Goal: Complete Application Form: Complete application form

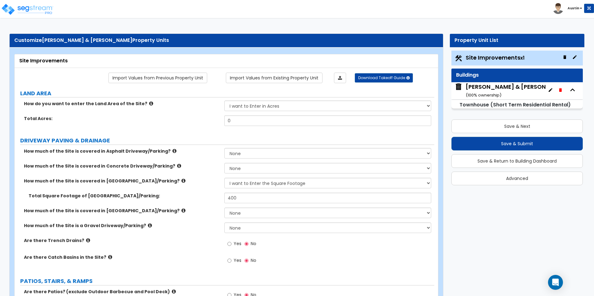
select select "2"
select select "1"
drag, startPoint x: 507, startPoint y: 88, endPoint x: 483, endPoint y: 89, distance: 24.6
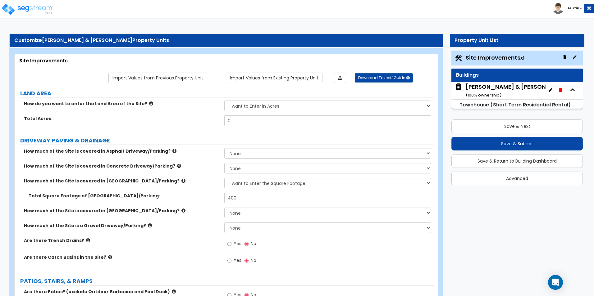
click at [483, 89] on div "Stone, Jarrod & Katherine ( 100 % ownership)" at bounding box center [517, 91] width 104 height 16
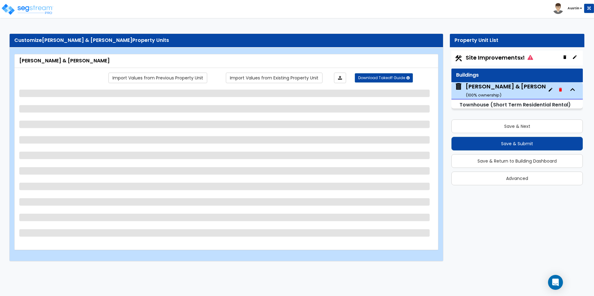
click at [493, 61] on span "Site Improvements x1" at bounding box center [498, 58] width 67 height 8
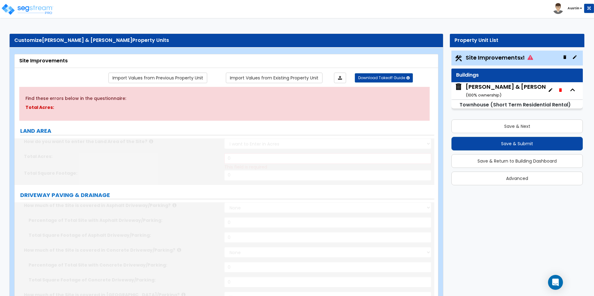
select select "2"
type input "400"
radio input "true"
select select "2"
type input "20"
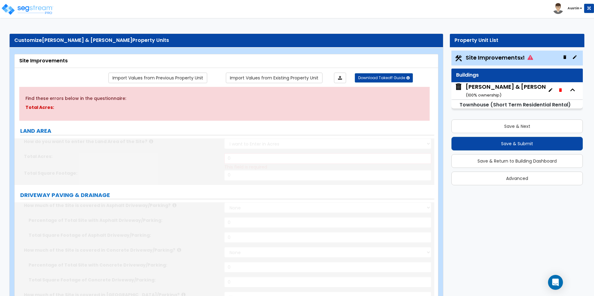
select select "1"
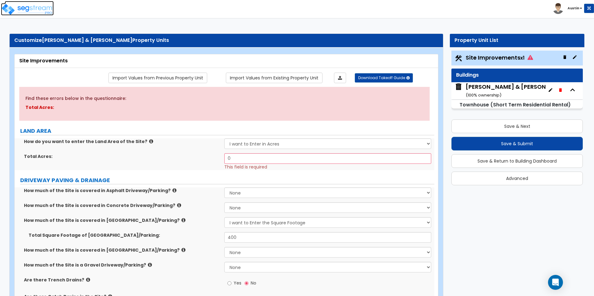
click at [29, 9] on img at bounding box center [27, 9] width 53 height 12
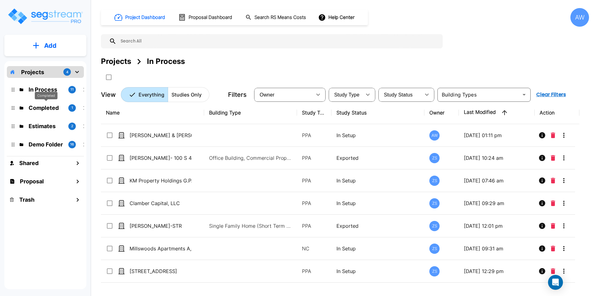
click at [45, 106] on p "Completed" at bounding box center [46, 108] width 35 height 8
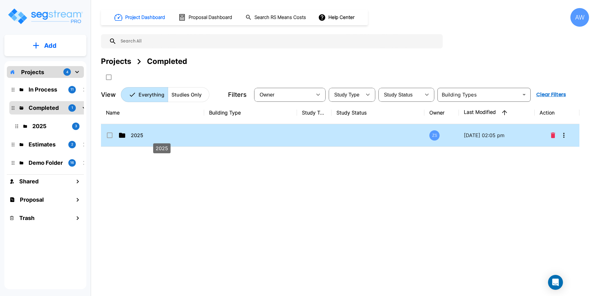
click at [164, 138] on p "2025" at bounding box center [162, 135] width 62 height 7
click at [123, 135] on icon at bounding box center [122, 135] width 6 height 5
click at [126, 135] on div "2025" at bounding box center [152, 135] width 93 height 7
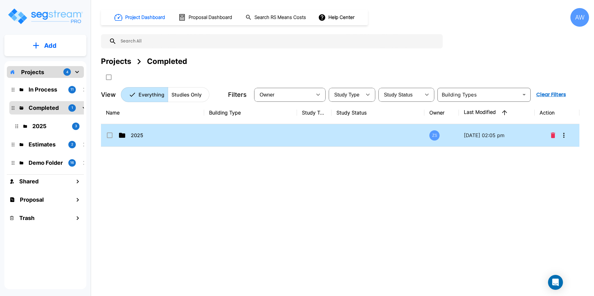
checkbox input "true"
click at [126, 135] on div "2025" at bounding box center [152, 135] width 93 height 7
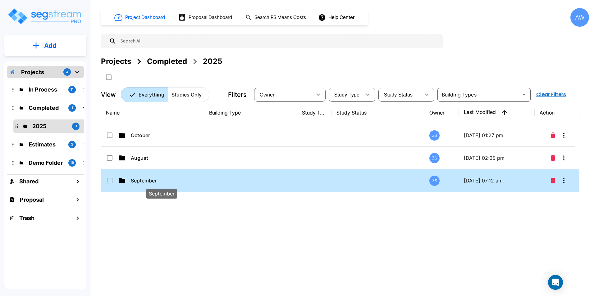
click at [149, 179] on p "September" at bounding box center [162, 180] width 62 height 7
checkbox input "true"
click at [149, 179] on p "September" at bounding box center [162, 180] width 62 height 7
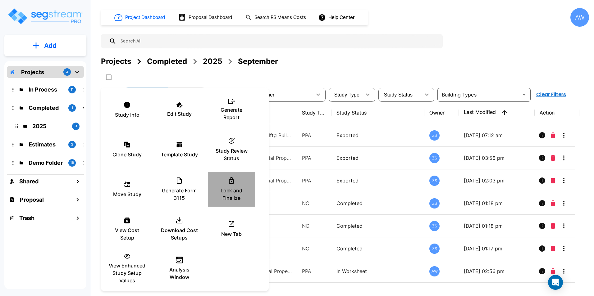
click at [233, 195] on p "Lock and Finalize" at bounding box center [231, 194] width 37 height 15
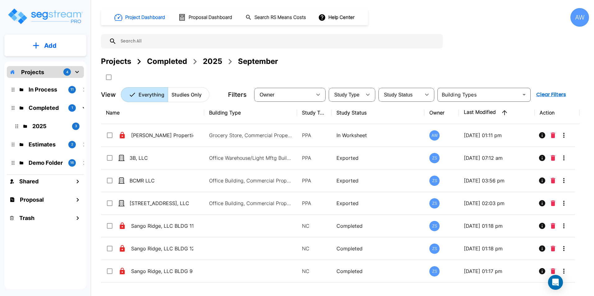
click at [40, 75] on p "Projects" at bounding box center [32, 72] width 23 height 8
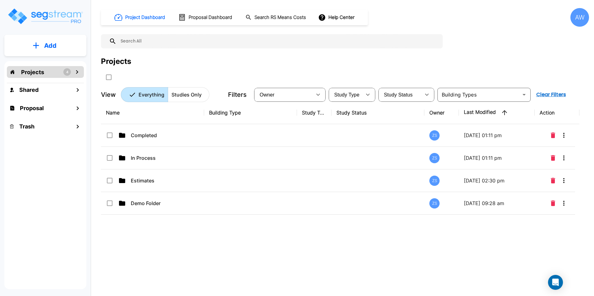
click at [40, 75] on p "Projects" at bounding box center [32, 72] width 23 height 8
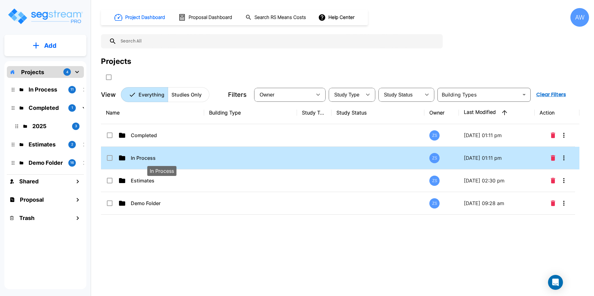
click at [164, 157] on p "In Process" at bounding box center [162, 157] width 62 height 7
checkbox input "false"
click at [164, 157] on p "In Process" at bounding box center [162, 157] width 62 height 7
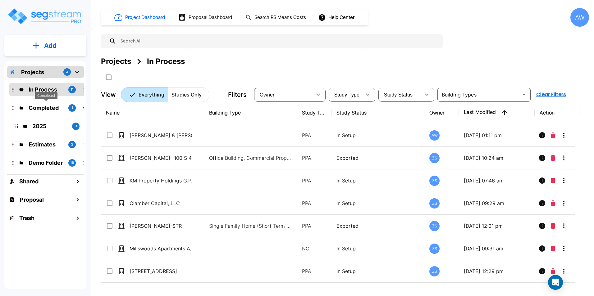
click at [41, 110] on p "Completed" at bounding box center [46, 108] width 35 height 8
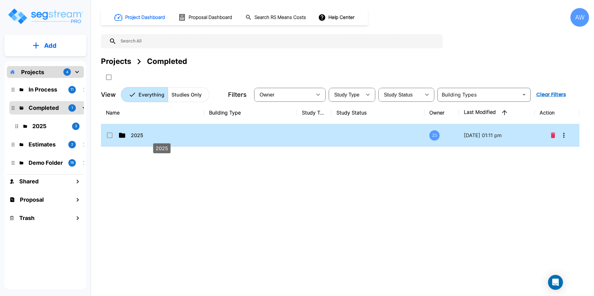
click at [143, 134] on p "2025" at bounding box center [162, 135] width 62 height 7
checkbox input "true"
click at [143, 134] on p "2025" at bounding box center [162, 135] width 62 height 7
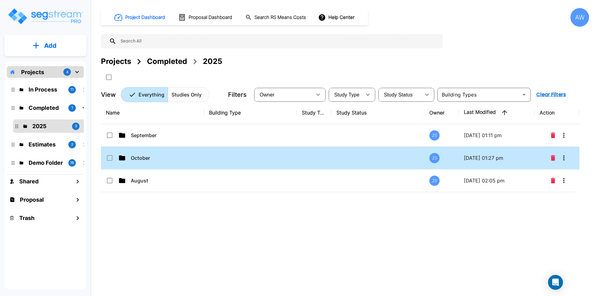
click at [147, 163] on td "October" at bounding box center [152, 158] width 103 height 23
checkbox input "true"
click at [147, 163] on td "October" at bounding box center [152, 158] width 103 height 23
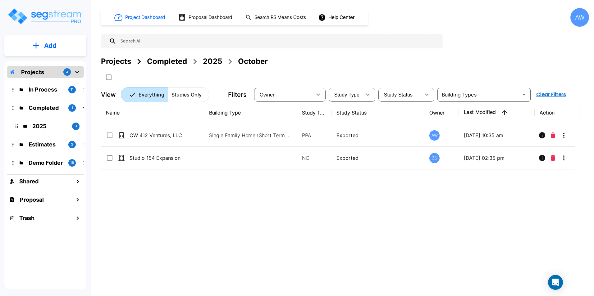
click at [179, 63] on div "Completed" at bounding box center [167, 61] width 40 height 11
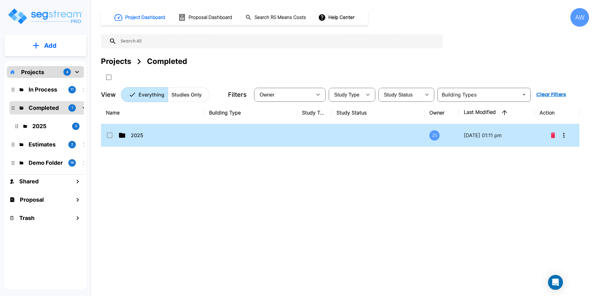
click at [142, 133] on p "2025" at bounding box center [162, 135] width 62 height 7
checkbox input "true"
click at [142, 133] on p "2025" at bounding box center [162, 135] width 62 height 7
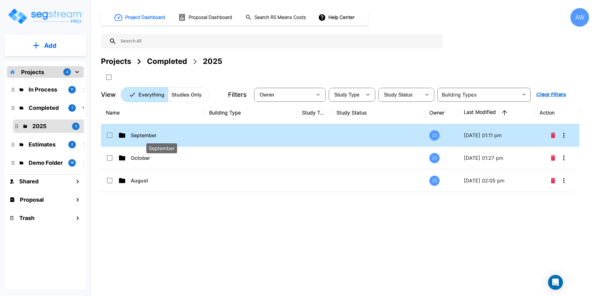
click at [146, 138] on p "September" at bounding box center [162, 135] width 62 height 7
checkbox input "true"
click at [146, 138] on p "September" at bounding box center [162, 135] width 62 height 7
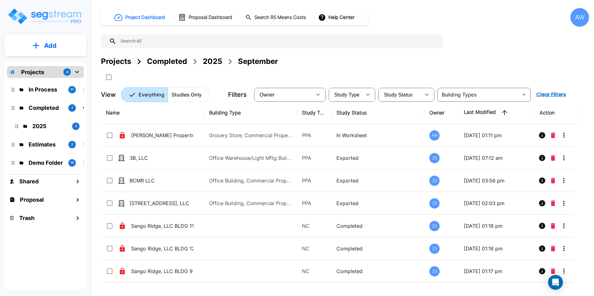
click at [216, 62] on div "2025" at bounding box center [212, 61] width 19 height 11
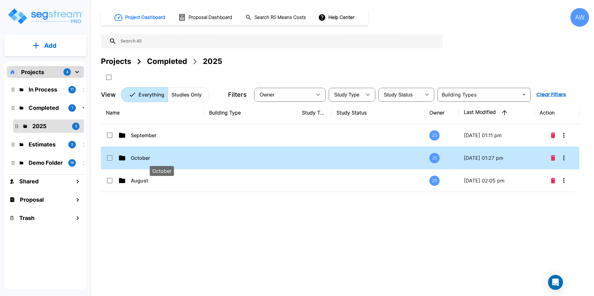
click at [142, 157] on p "October" at bounding box center [162, 157] width 62 height 7
checkbox input "true"
click at [142, 157] on p "October" at bounding box center [162, 157] width 62 height 7
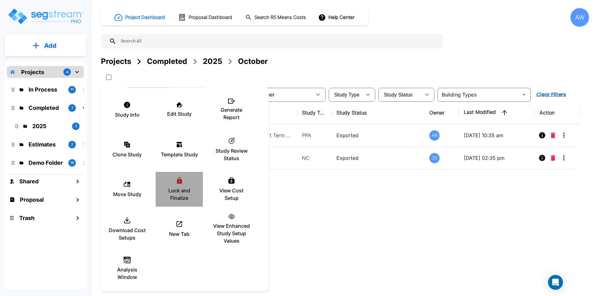
click at [180, 188] on p "Lock and Finalize" at bounding box center [179, 194] width 37 height 15
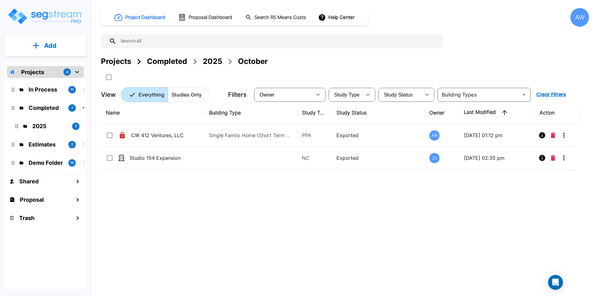
click at [207, 62] on div "2025" at bounding box center [212, 61] width 19 height 11
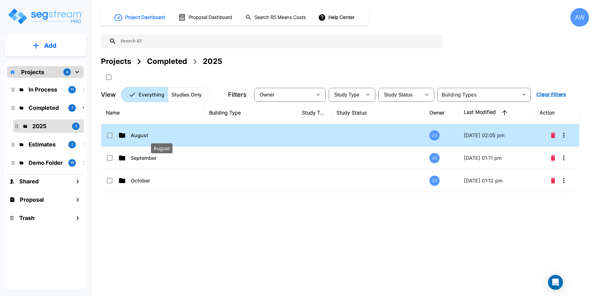
click at [147, 133] on p "August" at bounding box center [162, 135] width 62 height 7
checkbox input "true"
click at [147, 133] on p "August" at bounding box center [162, 135] width 62 height 7
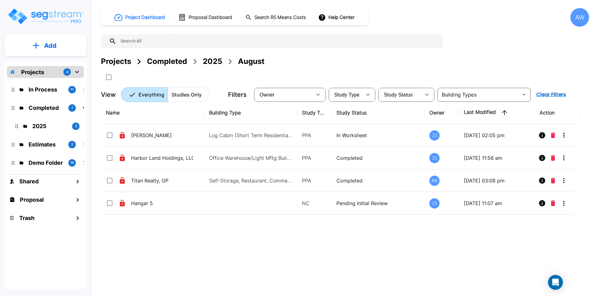
click at [215, 61] on div "2025" at bounding box center [212, 61] width 19 height 11
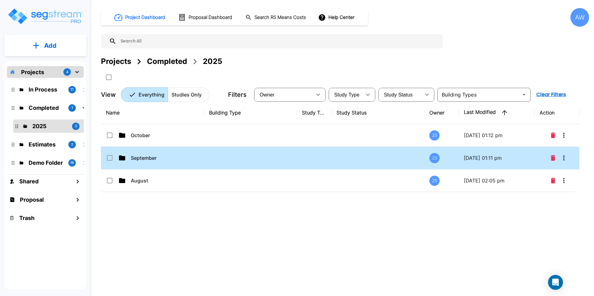
click at [158, 163] on td "September" at bounding box center [152, 158] width 103 height 23
checkbox input "true"
click at [158, 163] on td "September" at bounding box center [152, 158] width 103 height 23
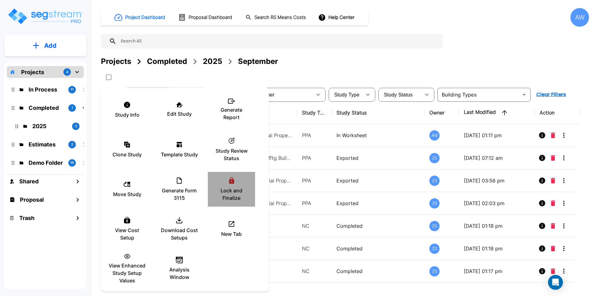
click at [229, 182] on icon at bounding box center [231, 180] width 5 height 7
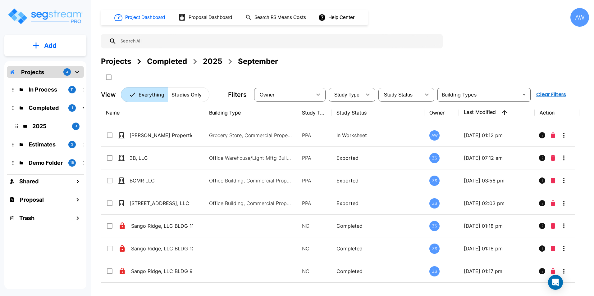
click at [212, 61] on div "2025" at bounding box center [212, 61] width 19 height 11
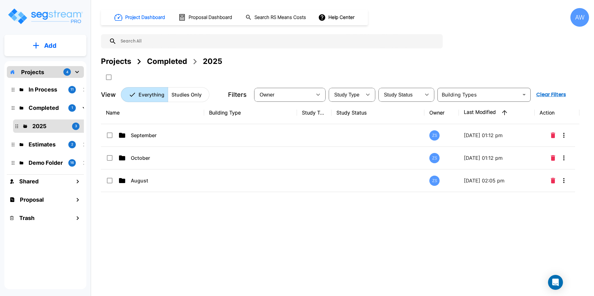
click at [172, 65] on div "Completed" at bounding box center [167, 61] width 40 height 11
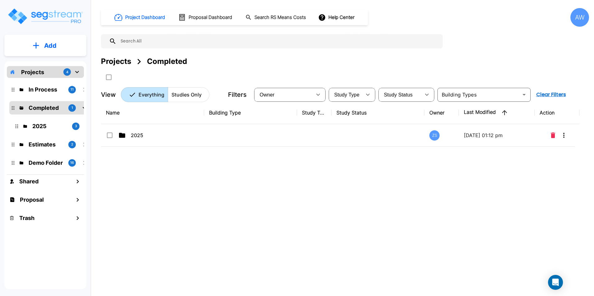
click at [118, 64] on div "Projects" at bounding box center [116, 61] width 30 height 11
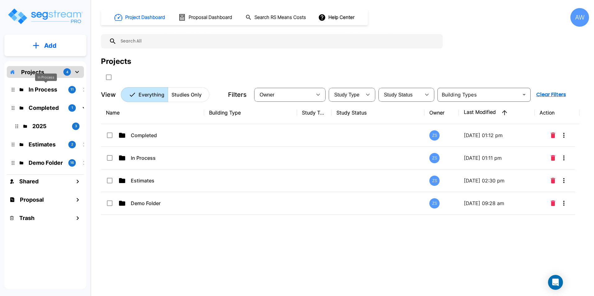
click at [44, 92] on p "In Process" at bounding box center [46, 89] width 35 height 8
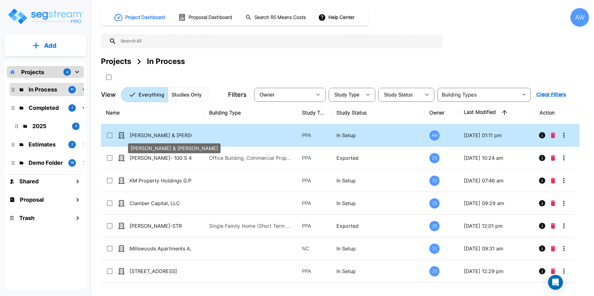
click at [181, 137] on p "[PERSON_NAME] & [PERSON_NAME]" at bounding box center [160, 135] width 62 height 7
checkbox input "true"
click at [181, 137] on p "[PERSON_NAME] & [PERSON_NAME]" at bounding box center [160, 135] width 62 height 7
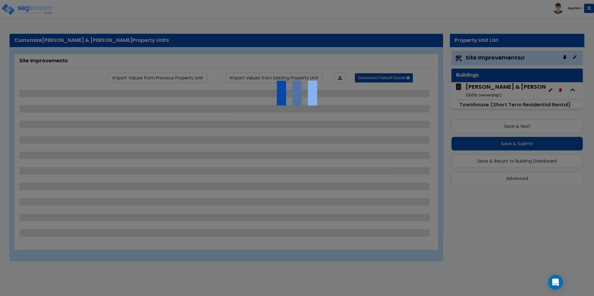
select select "2"
select select "1"
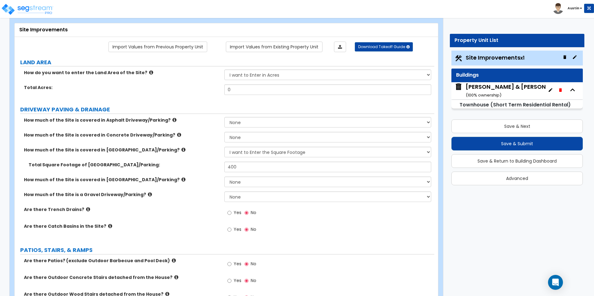
scroll to position [62, 0]
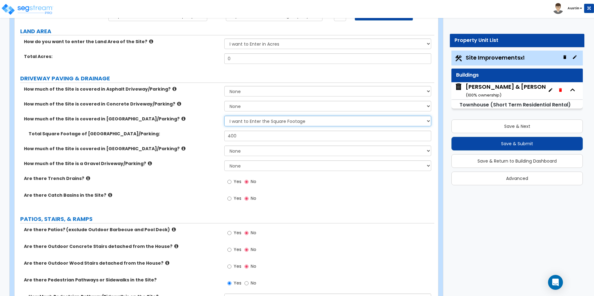
click at [277, 123] on select "None I want to Enter an Approximate Percentage I want to Enter the Square Foota…" at bounding box center [327, 121] width 206 height 11
select select "0"
click at [224, 116] on select "None I want to Enter an Approximate Percentage I want to Enter the Square Foota…" at bounding box center [327, 121] width 206 height 11
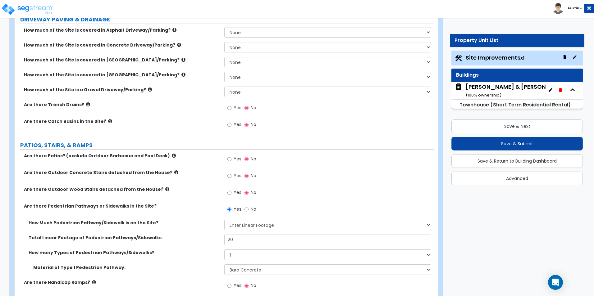
scroll to position [124, 0]
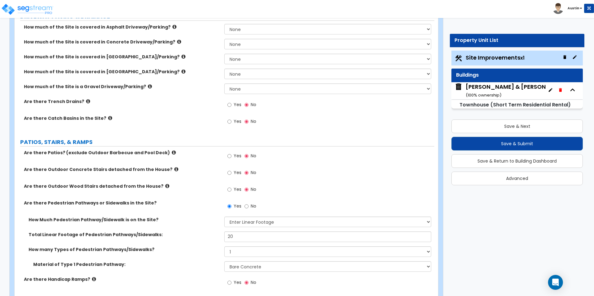
click at [250, 207] on label "No" at bounding box center [250, 207] width 12 height 11
click at [248, 207] on input "No" at bounding box center [246, 206] width 4 height 7
radio input "false"
radio input "true"
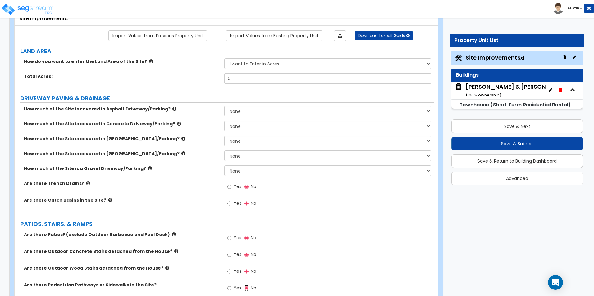
scroll to position [31, 0]
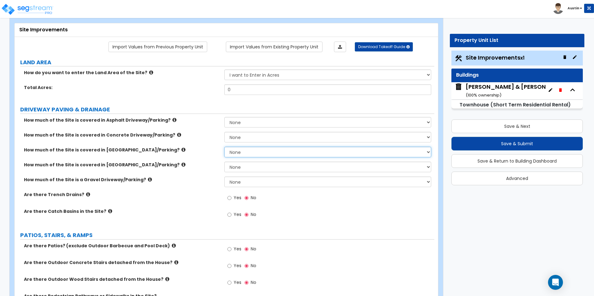
click at [263, 152] on select "None I want to Enter an Approximate Percentage I want to Enter the Square Foota…" at bounding box center [327, 152] width 206 height 11
select select "2"
click at [224, 147] on select "None I want to Enter an Approximate Percentage I want to Enter the Square Foota…" at bounding box center [327, 152] width 206 height 11
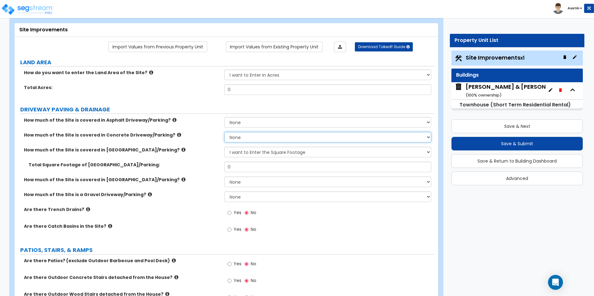
click at [270, 140] on select "None I want to Enter an Approximate Percentage I want to Enter the Square Foota…" at bounding box center [327, 137] width 206 height 11
click at [186, 162] on label "Total Square Footage of [GEOGRAPHIC_DATA]/Parking:" at bounding box center [124, 165] width 191 height 6
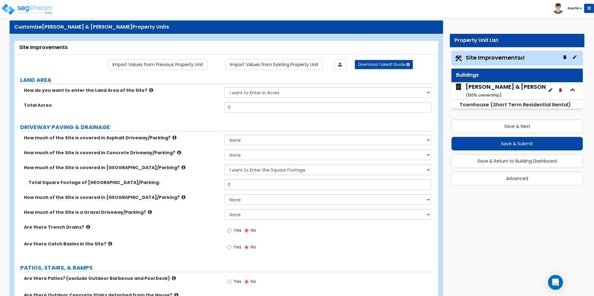
scroll to position [0, 0]
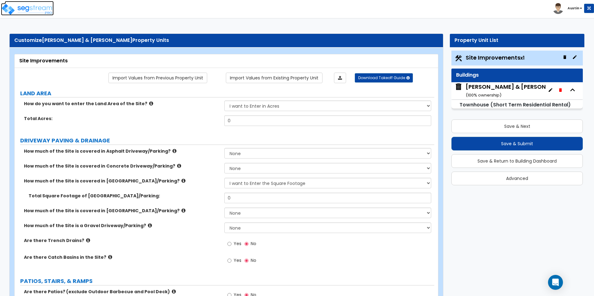
click at [35, 14] on img at bounding box center [27, 9] width 53 height 12
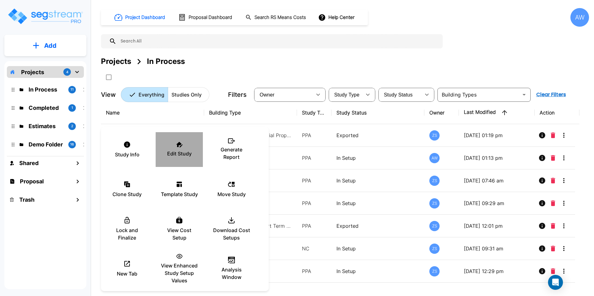
click at [177, 155] on p "Edit Study" at bounding box center [179, 153] width 25 height 7
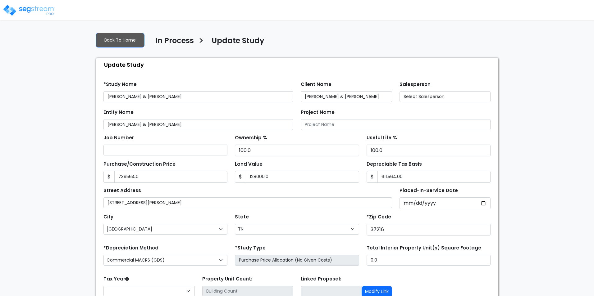
select select "TN"
type input "739,564.0"
type input "128,000.0"
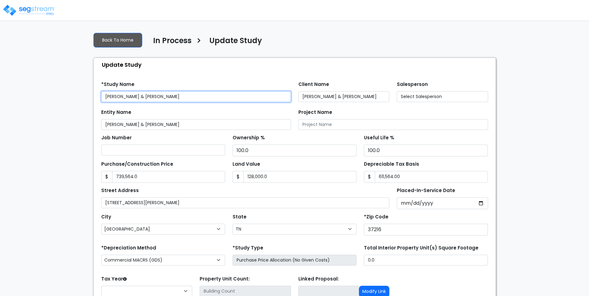
select select "2024"
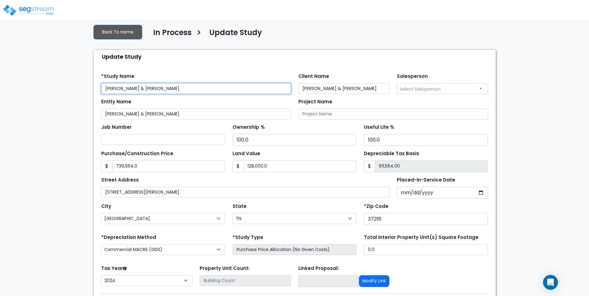
scroll to position [31, 0]
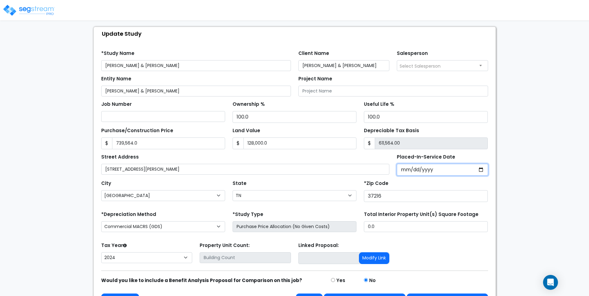
click at [436, 166] on input "2024-11-28" at bounding box center [442, 170] width 91 height 12
click at [436, 167] on input "2024-11-28" at bounding box center [442, 170] width 91 height 12
click at [480, 168] on input "2024-11-28" at bounding box center [442, 170] width 91 height 12
click at [457, 168] on input "2024-11-28" at bounding box center [442, 170] width 91 height 12
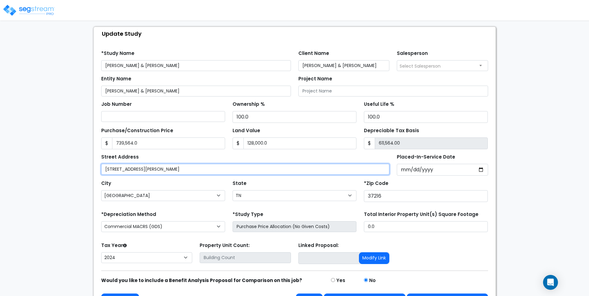
click at [361, 170] on input "1016 West Kirkland Avenue" at bounding box center [245, 169] width 288 height 11
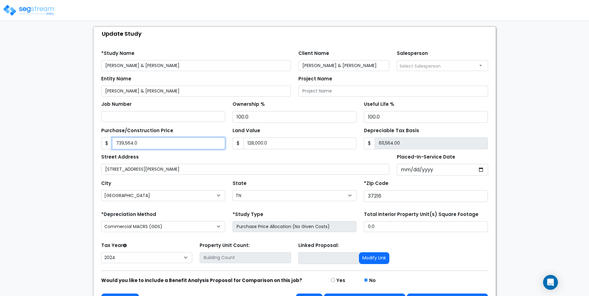
click at [198, 147] on input "739,564.0" at bounding box center [168, 144] width 113 height 12
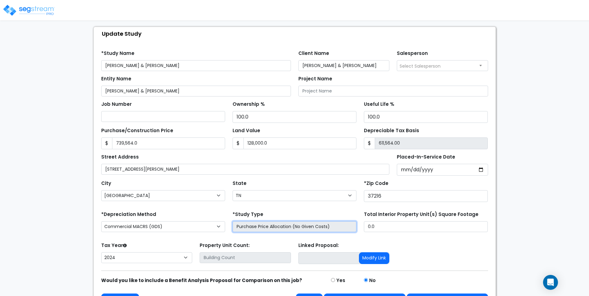
click at [315, 227] on input "Purchase Price Allocation (No Given Costs)" at bounding box center [295, 226] width 124 height 11
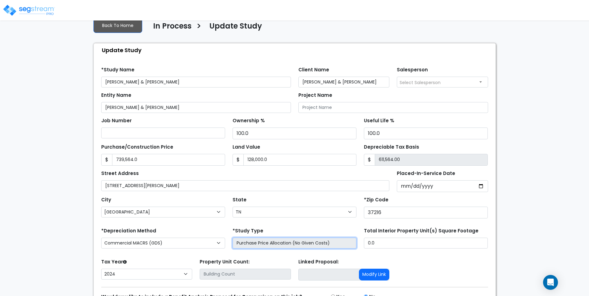
scroll to position [0, 0]
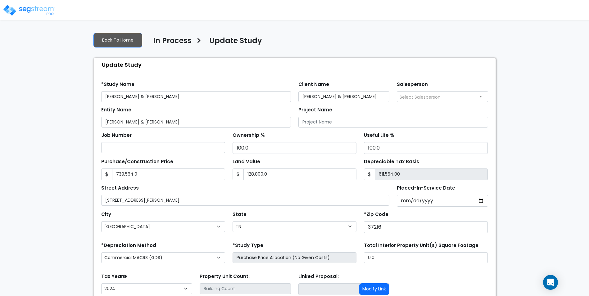
click at [20, 10] on img at bounding box center [28, 10] width 53 height 12
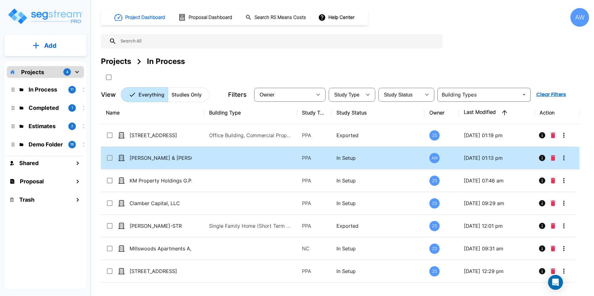
click at [212, 159] on td at bounding box center [250, 158] width 93 height 23
checkbox input "true"
click at [212, 159] on td at bounding box center [250, 158] width 93 height 23
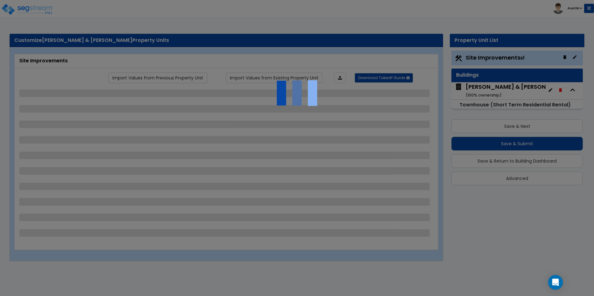
select select "2"
select select "1"
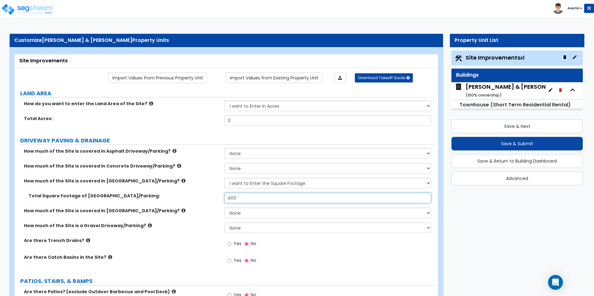
click at [254, 199] on input "400" at bounding box center [327, 198] width 206 height 11
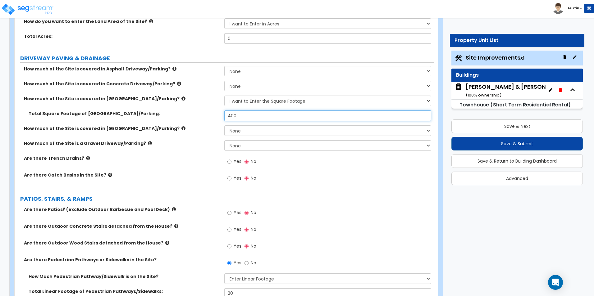
scroll to position [93, 0]
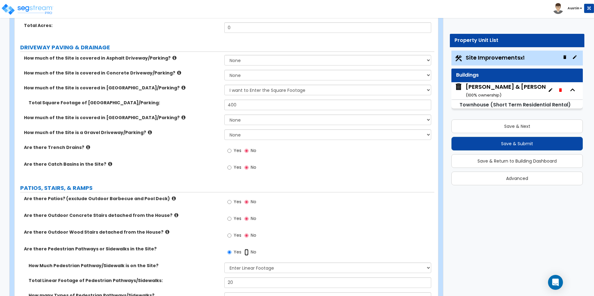
drag, startPoint x: 246, startPoint y: 252, endPoint x: 233, endPoint y: 237, distance: 19.6
click at [246, 252] on input "No" at bounding box center [246, 252] width 4 height 7
radio input "false"
radio input "true"
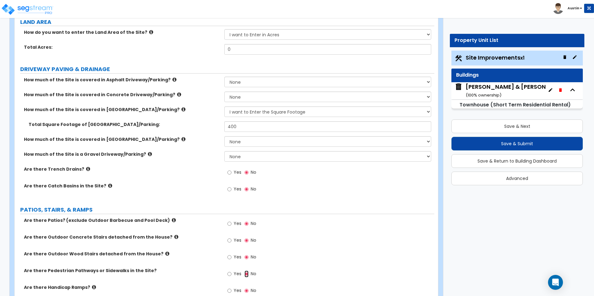
scroll to position [62, 0]
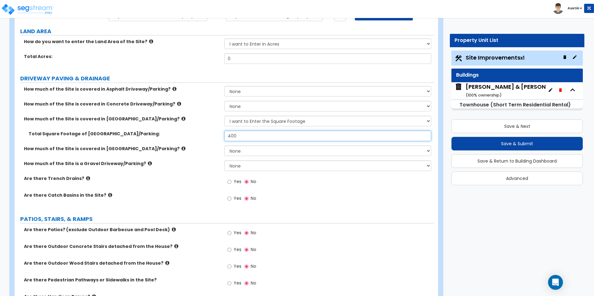
click at [258, 138] on input "400" at bounding box center [327, 136] width 206 height 11
click at [252, 110] on select "None I want to Enter an Approximate Percentage I want to Enter the Square Foota…" at bounding box center [327, 106] width 206 height 11
select select "2"
click at [224, 101] on select "None I want to Enter an Approximate Percentage I want to Enter the Square Foota…" at bounding box center [327, 106] width 206 height 11
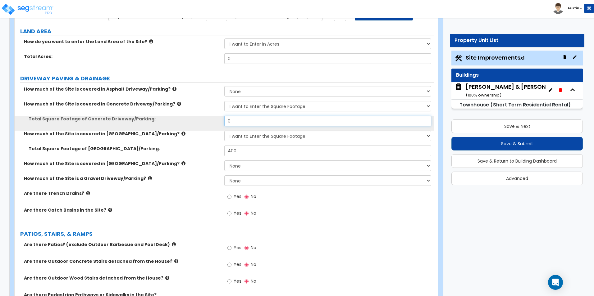
click at [254, 123] on input "0" at bounding box center [327, 121] width 206 height 11
type input "100"
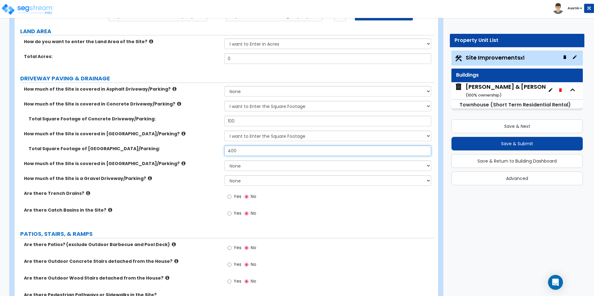
click at [255, 151] on input "400" at bounding box center [327, 151] width 206 height 11
type input "500"
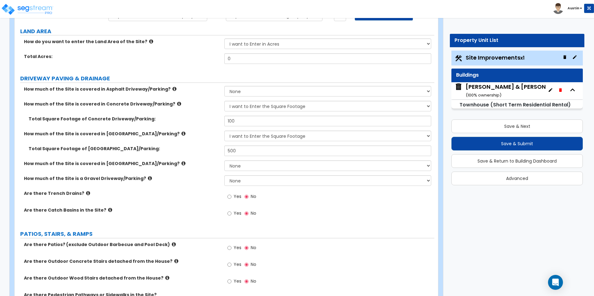
click at [220, 148] on div "Total Square Footage of [GEOGRAPHIC_DATA]/Parking:" at bounding box center [120, 149] width 210 height 6
click at [282, 107] on select "None I want to Enter an Approximate Percentage I want to Enter the Square Foota…" at bounding box center [327, 106] width 206 height 11
click at [224, 101] on select "None I want to Enter an Approximate Percentage I want to Enter the Square Foota…" at bounding box center [327, 106] width 206 height 11
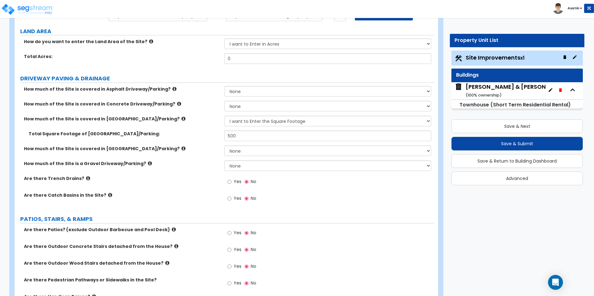
click at [207, 122] on label "How much of the Site is covered in [GEOGRAPHIC_DATA]/Parking?" at bounding box center [122, 119] width 196 height 6
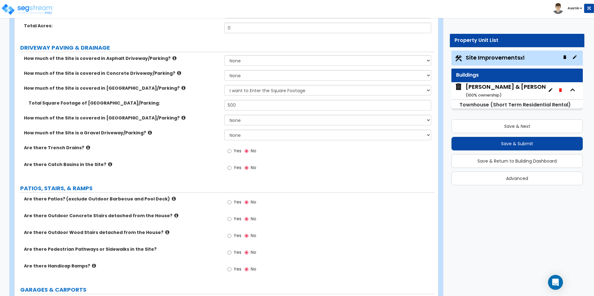
scroll to position [93, 0]
click at [261, 78] on select "None I want to Enter an Approximate Percentage I want to Enter the Square Foota…" at bounding box center [327, 75] width 206 height 11
select select "2"
click at [224, 70] on select "None I want to Enter an Approximate Percentage I want to Enter the Square Foota…" at bounding box center [327, 75] width 206 height 11
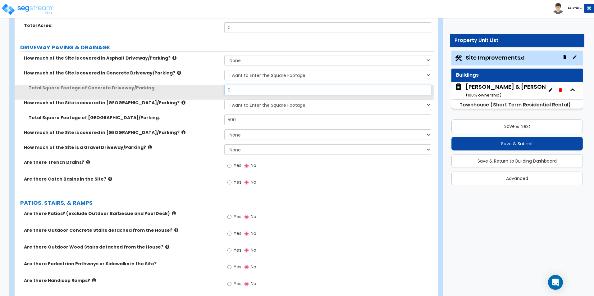
click at [250, 91] on input "0" at bounding box center [327, 90] width 206 height 11
type input "30"
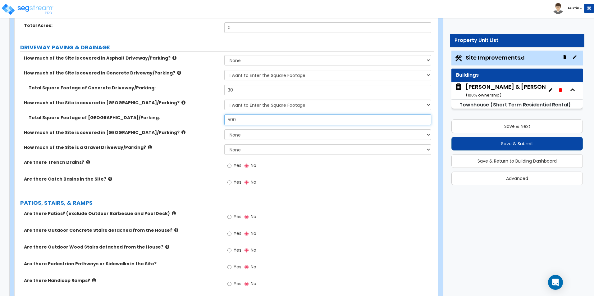
click at [257, 121] on input "500" at bounding box center [327, 120] width 206 height 11
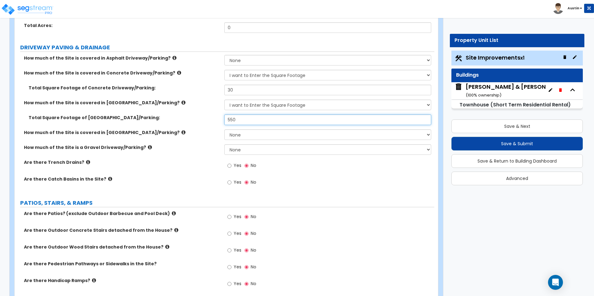
type input "550"
click at [180, 120] on label "Total Square Footage of [GEOGRAPHIC_DATA]/Parking:" at bounding box center [124, 118] width 191 height 6
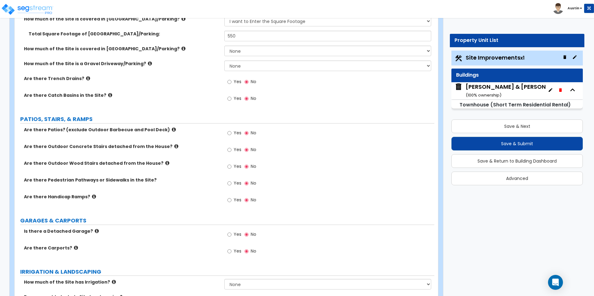
scroll to position [186, 0]
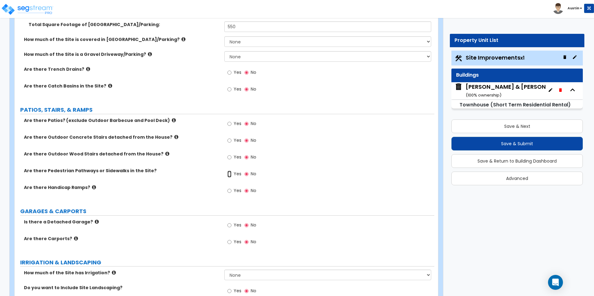
click at [229, 175] on input "Yes" at bounding box center [229, 174] width 4 height 7
radio input "true"
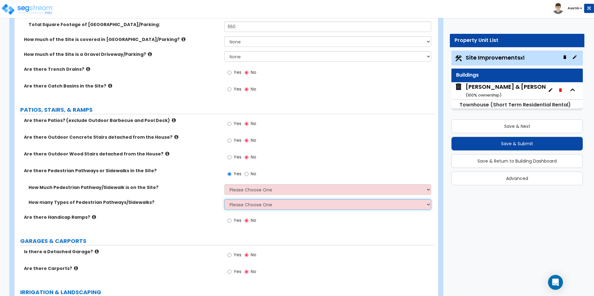
click at [281, 208] on select "Please Choose One 1 2 3" at bounding box center [327, 204] width 206 height 11
select select "1"
click at [224, 199] on select "Please Choose One 1 2 3" at bounding box center [327, 204] width 206 height 11
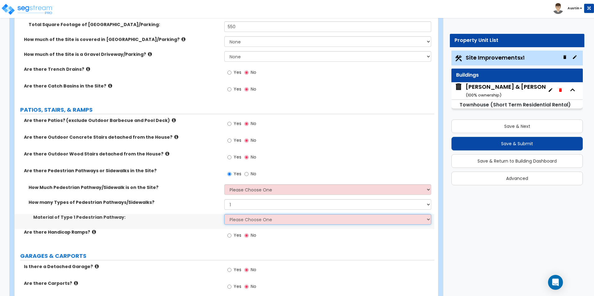
click at [252, 218] on select "Please Choose One Bare Concrete Stamped Concrete Brick Pavers Stone Pavers Wood…" at bounding box center [327, 219] width 206 height 11
select select "1"
click at [224, 214] on select "Please Choose One Bare Concrete Stamped Concrete Brick Pavers Stone Pavers Wood…" at bounding box center [327, 219] width 206 height 11
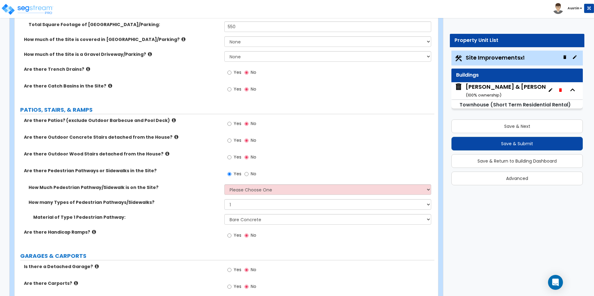
drag, startPoint x: 163, startPoint y: 172, endPoint x: 185, endPoint y: 178, distance: 23.2
click at [185, 178] on div "Are there Pedestrian Pathways or Sidewalks in the Site? Yes No" at bounding box center [225, 176] width 420 height 17
click at [281, 191] on select "Please Choose One I Don't Know, Please Estimate For Me Enter Linear Footage" at bounding box center [327, 189] width 206 height 11
select select "2"
click at [224, 184] on select "Please Choose One I Don't Know, Please Estimate For Me Enter Linear Footage" at bounding box center [327, 189] width 206 height 11
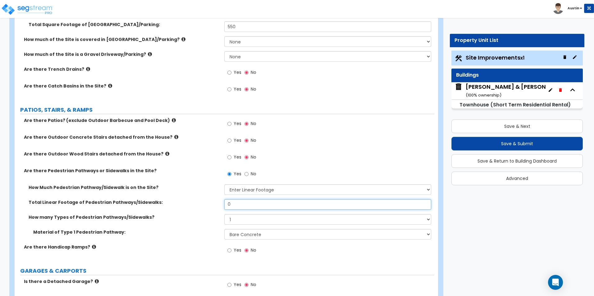
click at [278, 207] on input "0" at bounding box center [327, 204] width 206 height 11
type input "30"
click at [181, 194] on div "How Much Pedestrian Pathway/Sidewalk is on the Site? Please Choose One I Don't …" at bounding box center [225, 191] width 420 height 15
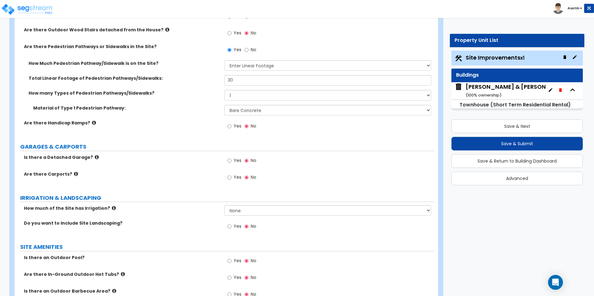
scroll to position [342, 0]
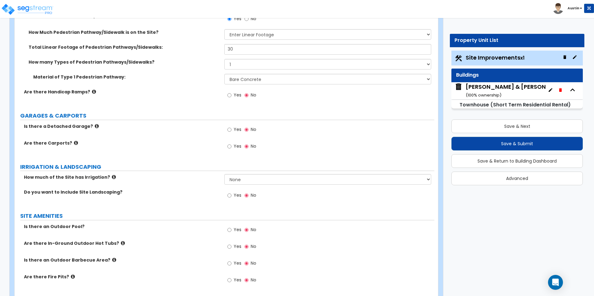
click at [234, 197] on span "Yes" at bounding box center [238, 195] width 8 height 6
click at [231, 197] on input "Yes" at bounding box center [229, 195] width 4 height 7
radio input "true"
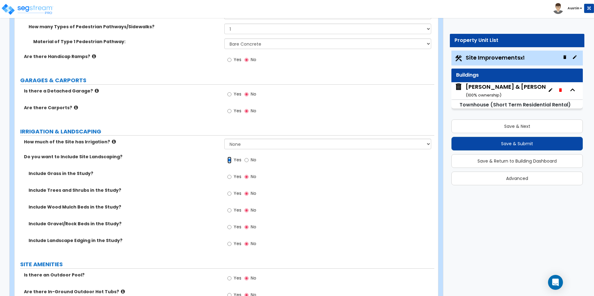
scroll to position [404, 0]
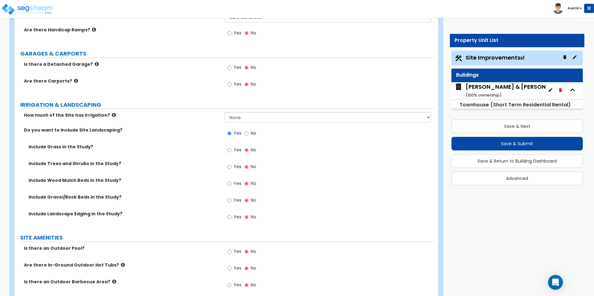
click at [236, 149] on span "Yes" at bounding box center [238, 150] width 8 height 6
click at [231, 149] on input "Yes" at bounding box center [229, 150] width 4 height 7
radio input "true"
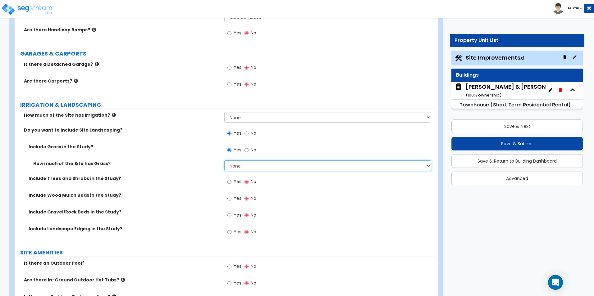
click at [252, 164] on select "None I want to Enter an Approximate Percentage I want to Enter the Square Foota…" at bounding box center [327, 166] width 206 height 11
select select "2"
click at [224, 161] on select "None I want to Enter an Approximate Percentage I want to Enter the Square Foota…" at bounding box center [327, 166] width 206 height 11
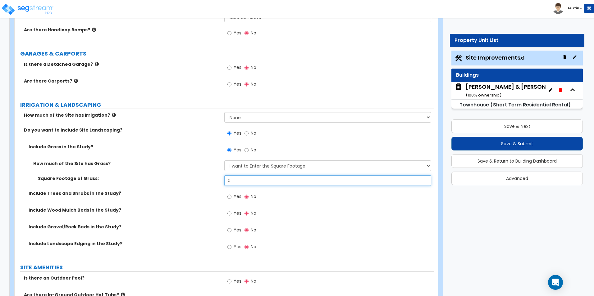
click at [274, 183] on input "0" at bounding box center [327, 180] width 206 height 11
type input "30"
click at [234, 228] on span "Yes" at bounding box center [238, 230] width 8 height 6
click at [231, 228] on input "Yes" at bounding box center [229, 230] width 4 height 7
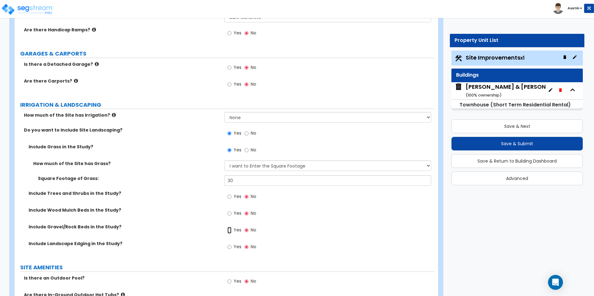
radio input "true"
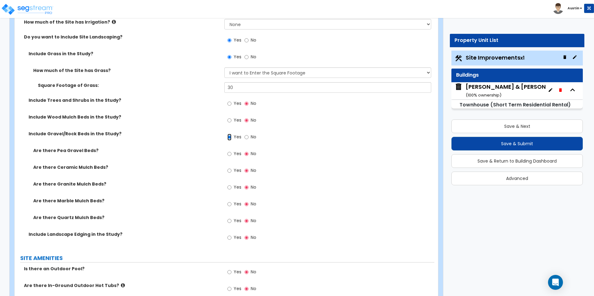
scroll to position [466, 0]
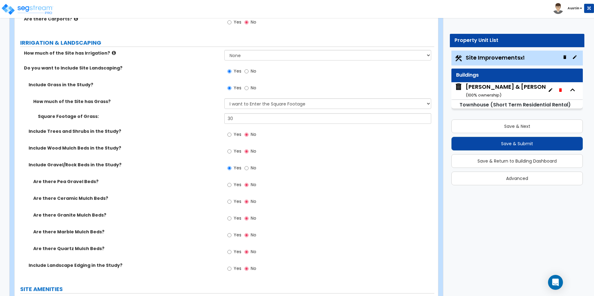
click at [232, 267] on label "Yes" at bounding box center [234, 269] width 14 height 11
click at [231, 267] on input "Yes" at bounding box center [229, 268] width 4 height 7
radio input "true"
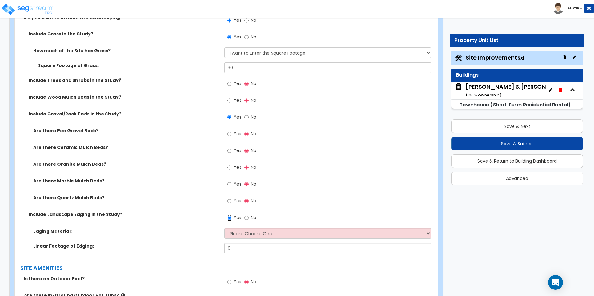
scroll to position [528, 0]
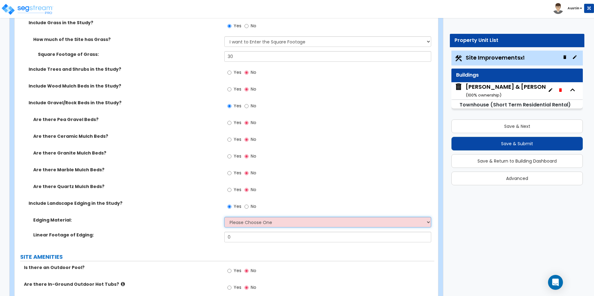
click at [253, 226] on select "Please Choose One Metal Brick Railroad Ties Concrete" at bounding box center [327, 222] width 206 height 11
select select "4"
click at [224, 217] on select "Please Choose One Metal Brick Railroad Ties Concrete" at bounding box center [327, 222] width 206 height 11
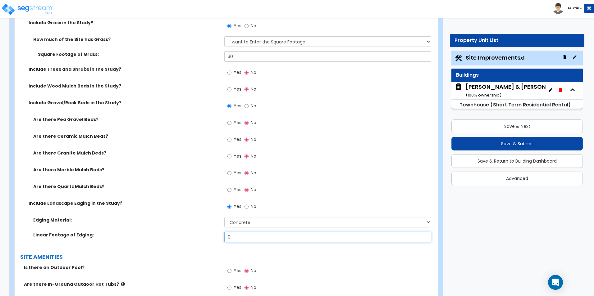
click at [238, 237] on input "0" at bounding box center [327, 237] width 206 height 11
click at [243, 238] on input "0" at bounding box center [327, 237] width 206 height 11
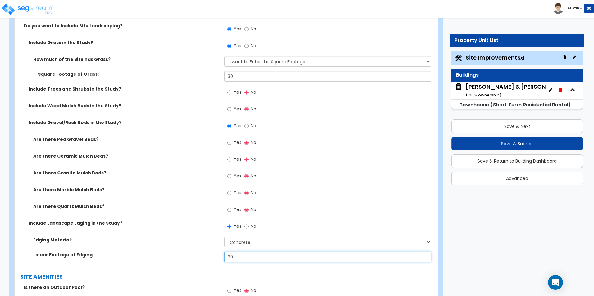
scroll to position [497, 0]
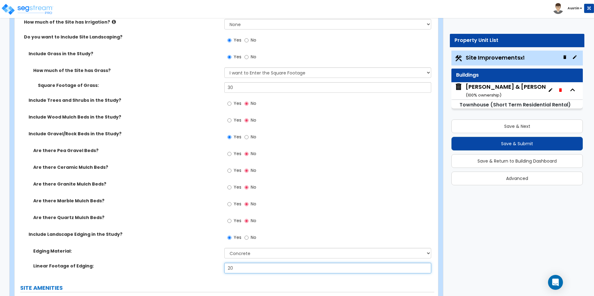
type input "20"
